Goal: Contribute content: Add original content to the website for others to see

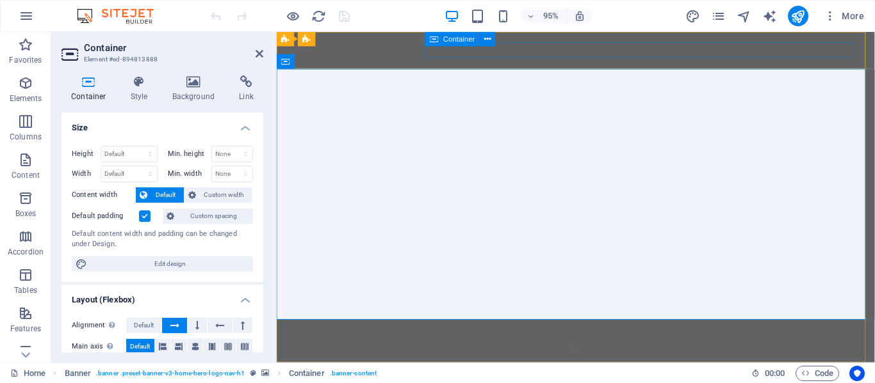
drag, startPoint x: 448, startPoint y: 45, endPoint x: 177, endPoint y: 22, distance: 271.2
click at [448, 45] on div "Container" at bounding box center [452, 39] width 55 height 15
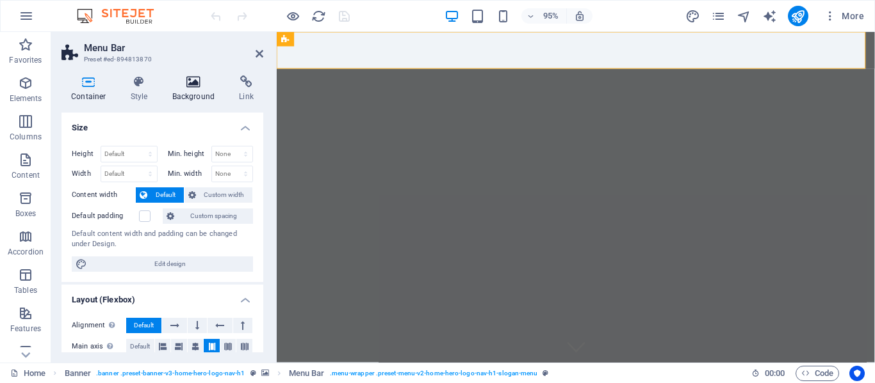
click at [191, 76] on icon at bounding box center [194, 82] width 62 height 13
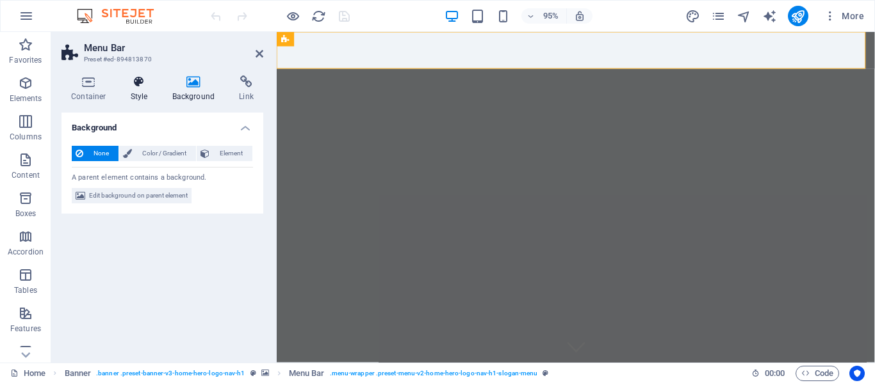
click at [145, 83] on icon at bounding box center [139, 82] width 36 height 13
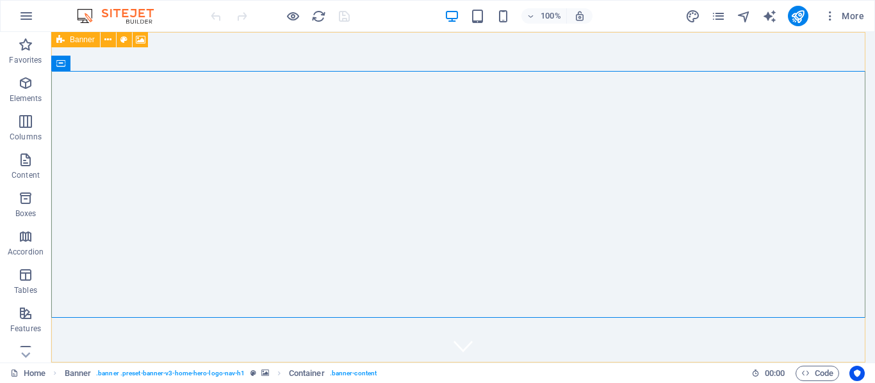
click at [64, 39] on icon at bounding box center [60, 39] width 8 height 15
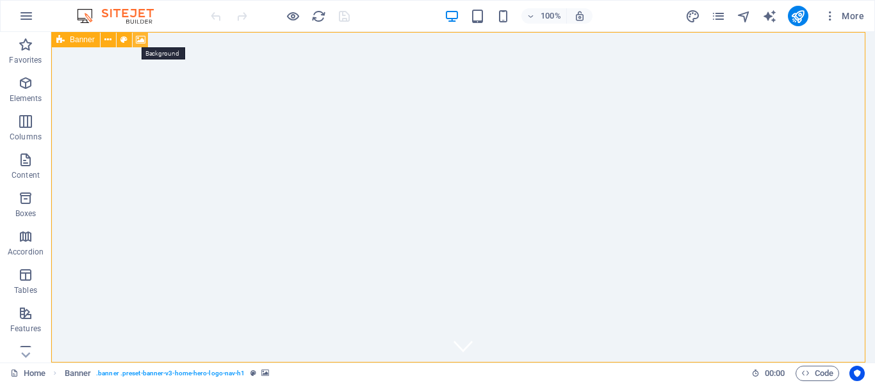
click at [139, 39] on icon at bounding box center [141, 39] width 10 height 13
select select "ms"
select select "s"
select select "progressive"
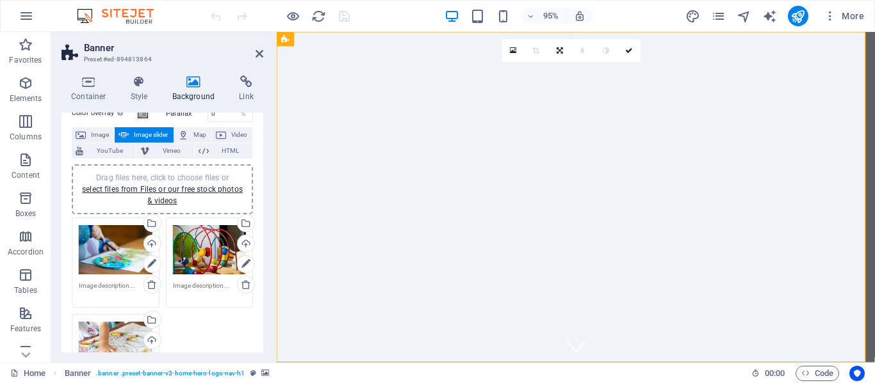
scroll to position [128, 0]
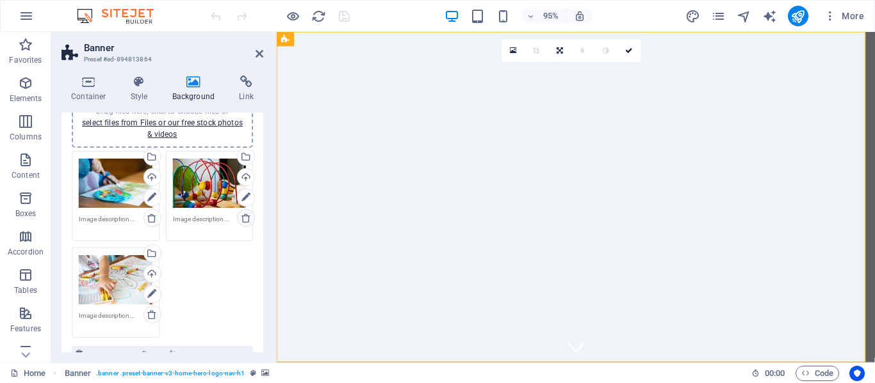
click at [243, 220] on icon at bounding box center [246, 218] width 10 height 10
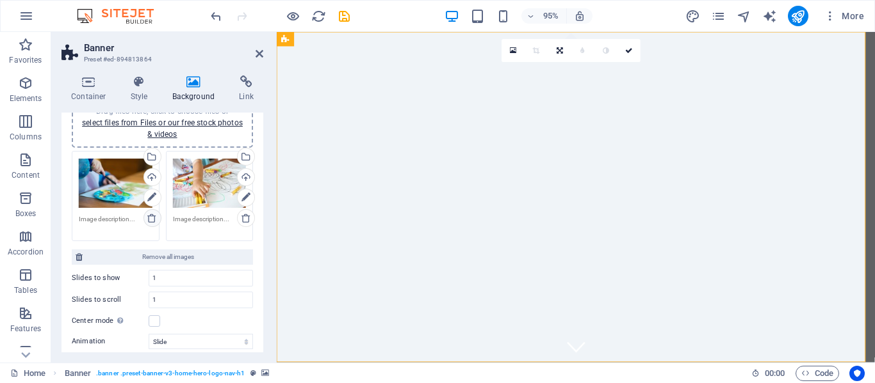
click at [152, 218] on icon at bounding box center [152, 218] width 10 height 10
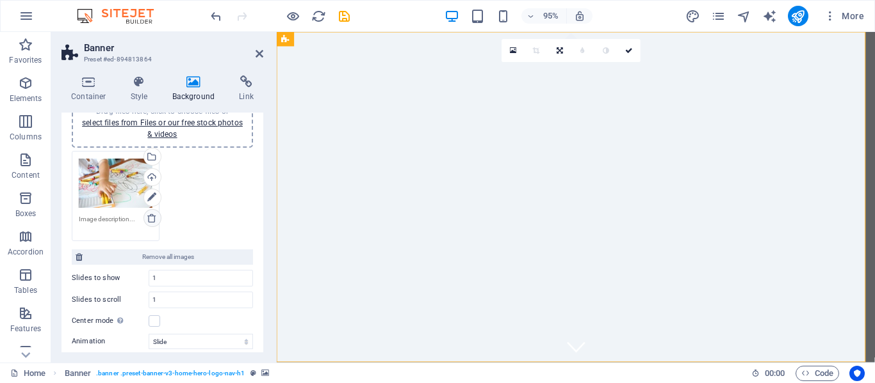
click at [154, 218] on icon at bounding box center [152, 218] width 10 height 10
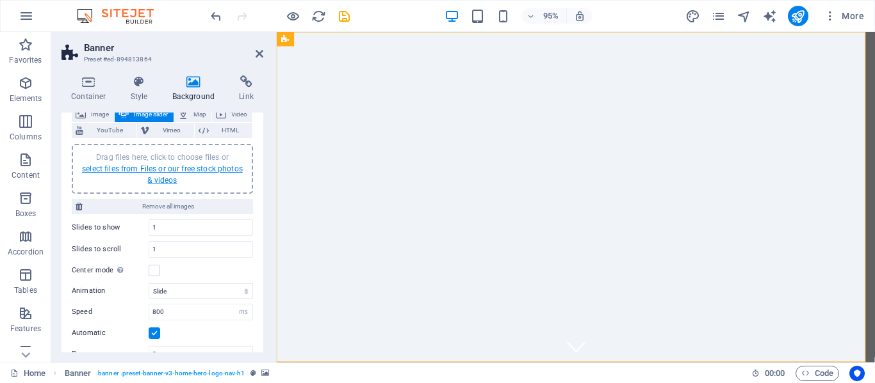
scroll to position [64, 0]
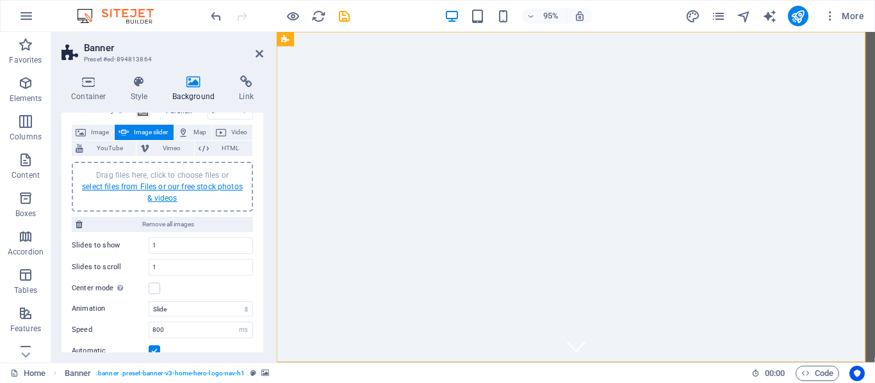
click at [145, 186] on link "select files from Files or our free stock photos & videos" at bounding box center [162, 192] width 161 height 20
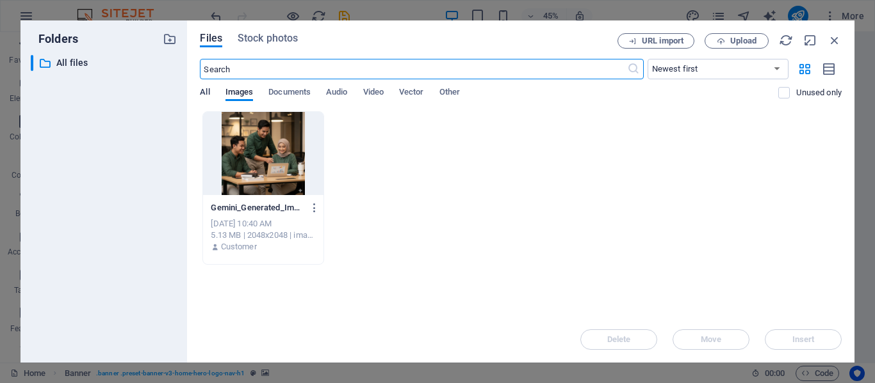
click at [205, 89] on span "All" at bounding box center [205, 94] width 10 height 18
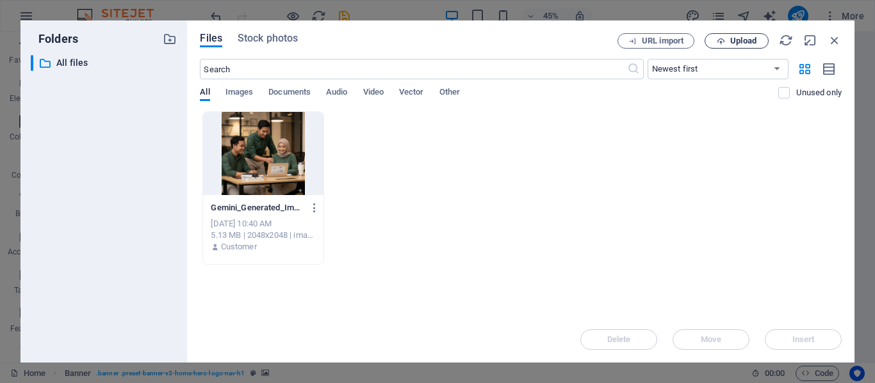
click at [727, 39] on span "Upload" at bounding box center [736, 41] width 52 height 8
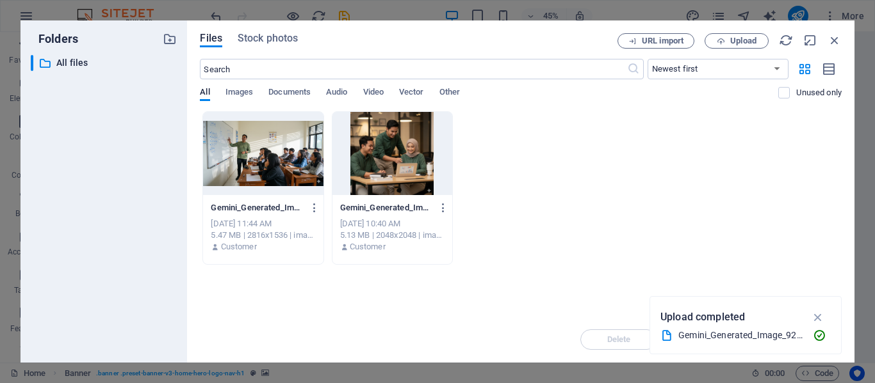
click at [282, 151] on div at bounding box center [263, 153] width 120 height 83
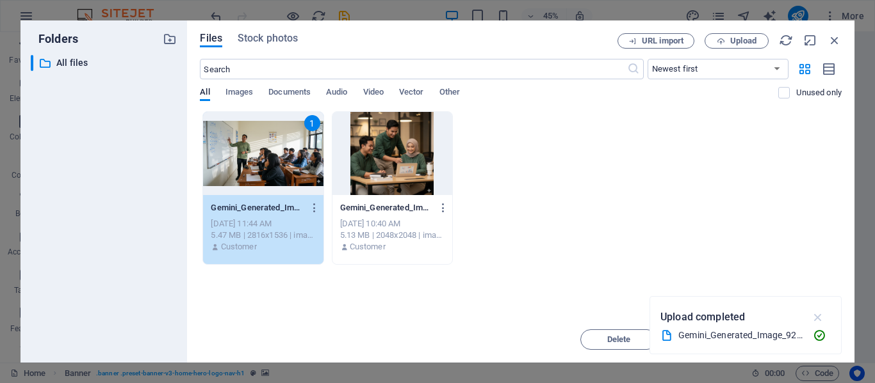
click at [818, 315] on icon "button" at bounding box center [818, 318] width 15 height 14
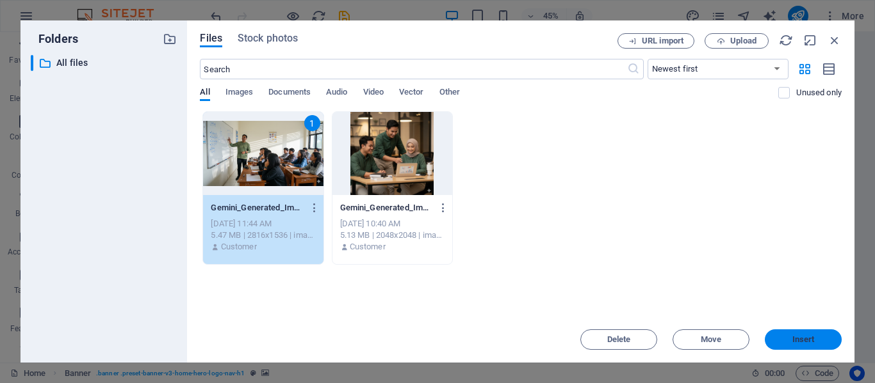
click at [801, 343] on span "Insert" at bounding box center [803, 340] width 22 height 8
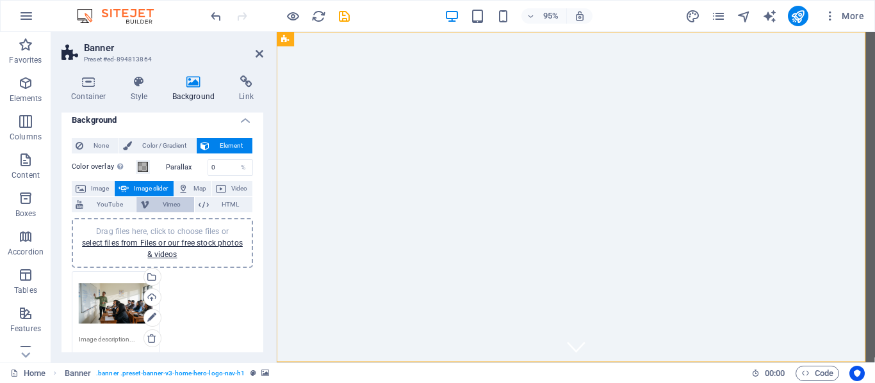
scroll to position [0, 0]
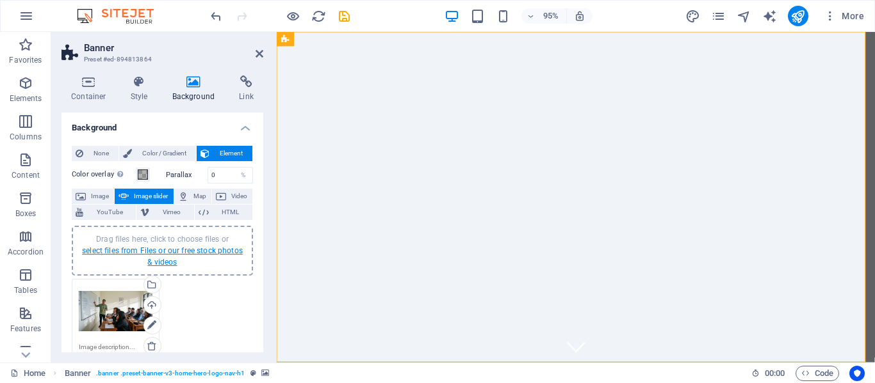
click at [176, 250] on link "select files from Files or our free stock photos & videos" at bounding box center [162, 256] width 161 height 20
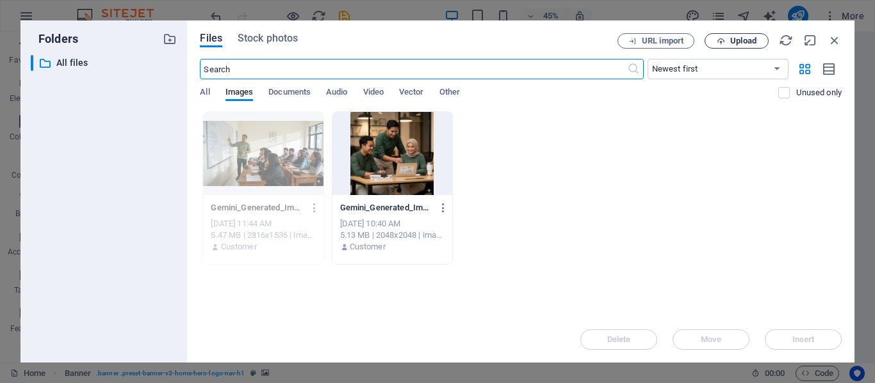
click at [739, 38] on span "Upload" at bounding box center [743, 41] width 26 height 8
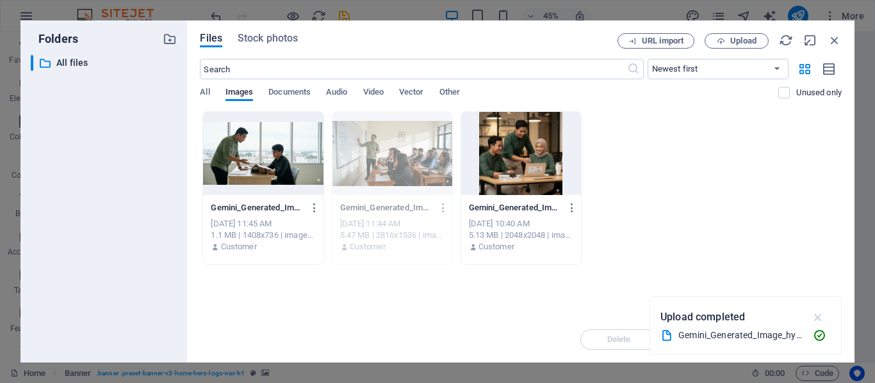
click at [819, 320] on icon "button" at bounding box center [818, 318] width 15 height 14
click at [267, 164] on div at bounding box center [263, 153] width 120 height 83
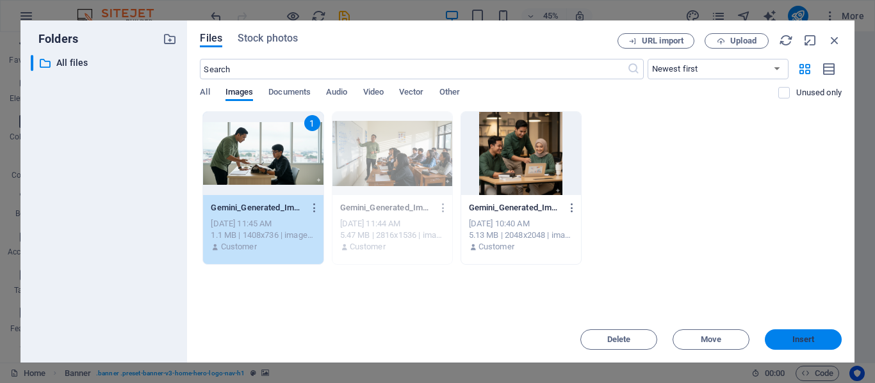
click at [809, 336] on span "Insert" at bounding box center [803, 340] width 22 height 8
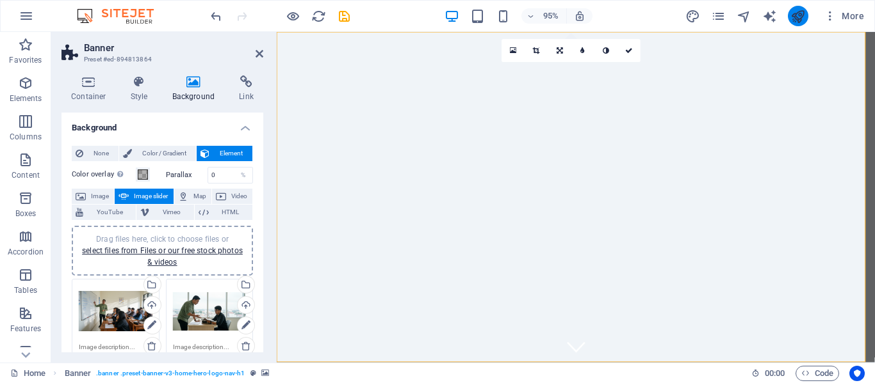
click at [802, 17] on icon "publish" at bounding box center [797, 16] width 15 height 15
